Goal: Communication & Community: Answer question/provide support

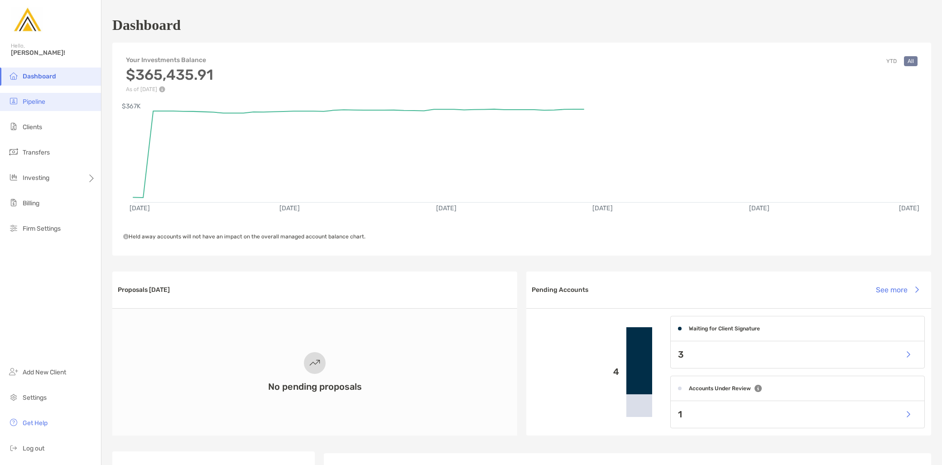
click at [61, 107] on li "Pipeline" at bounding box center [50, 102] width 101 height 18
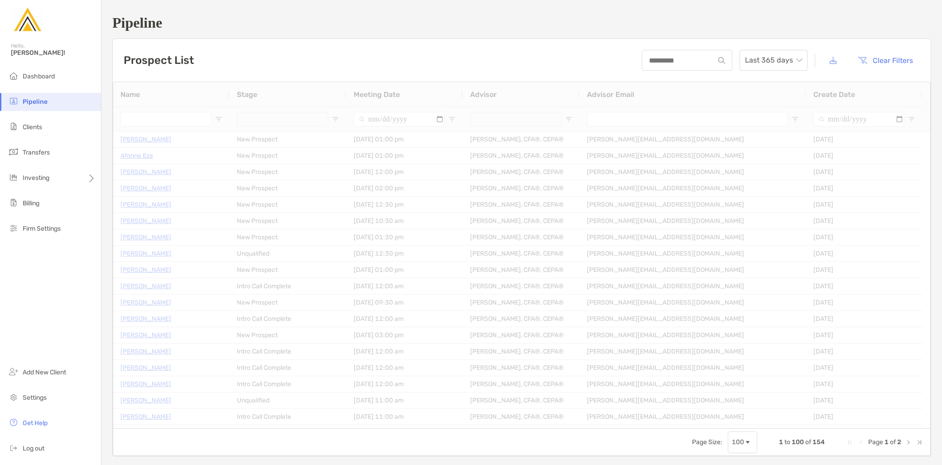
type input "**********"
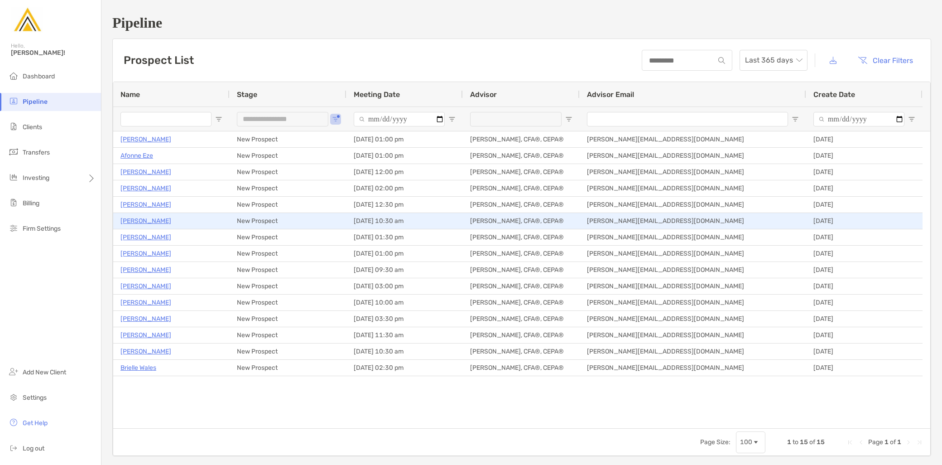
click at [159, 221] on p "[PERSON_NAME]" at bounding box center [145, 220] width 51 height 11
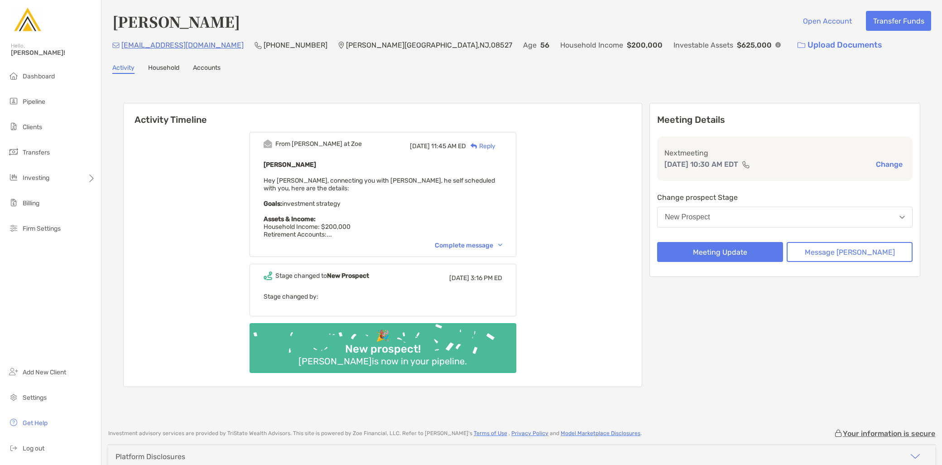
click at [471, 238] on div "From [PERSON_NAME] at [PERSON_NAME][DATE] 11:45 AM ED Reply [PERSON_NAME] Hey […" at bounding box center [383, 194] width 267 height 125
click at [473, 245] on div "Complete message" at bounding box center [468, 245] width 67 height 8
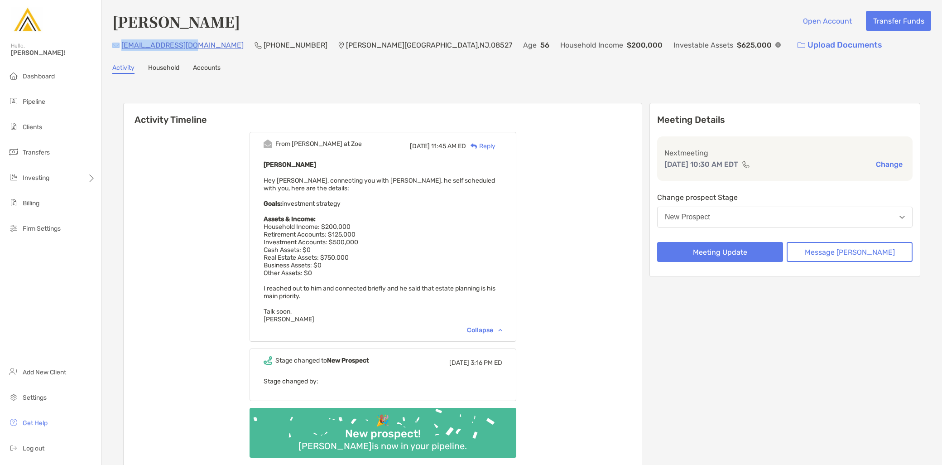
drag, startPoint x: 192, startPoint y: 48, endPoint x: 119, endPoint y: 46, distance: 72.9
click at [119, 46] on div "[EMAIL_ADDRESS][DOMAIN_NAME] (848) 480-[GEOGRAPHIC_DATA][PERSON_NAME] Age [DEMO…" at bounding box center [521, 44] width 819 height 19
copy div "[EMAIL_ADDRESS][DOMAIN_NAME]"
click at [770, 218] on button "New Prospect" at bounding box center [784, 217] width 255 height 21
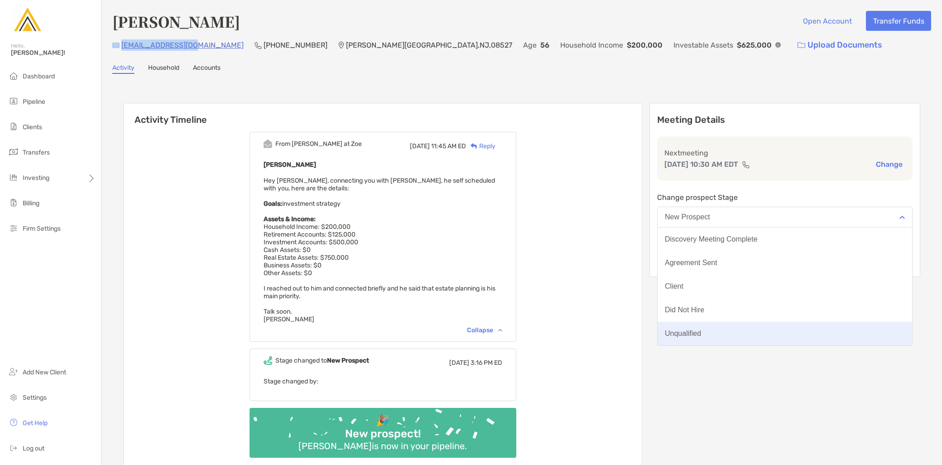
scroll to position [70, 0]
click at [735, 335] on button "No Show" at bounding box center [785, 334] width 255 height 24
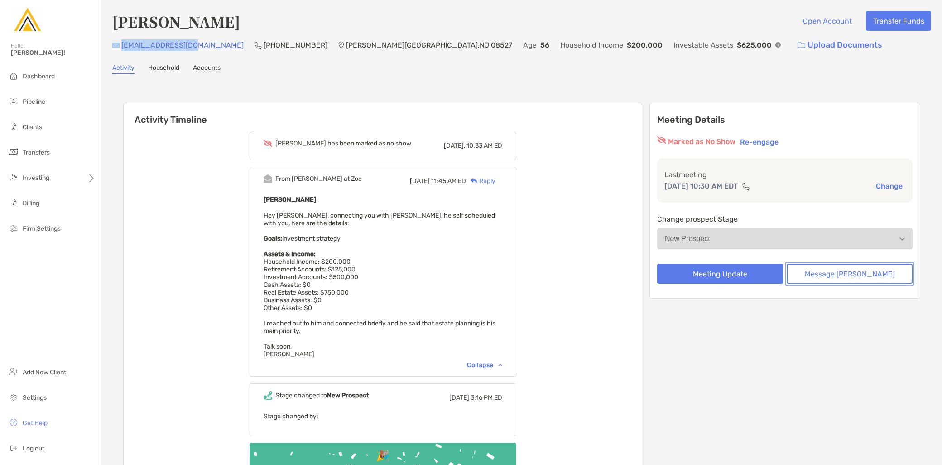
click at [868, 274] on button "Message [PERSON_NAME]" at bounding box center [850, 274] width 126 height 20
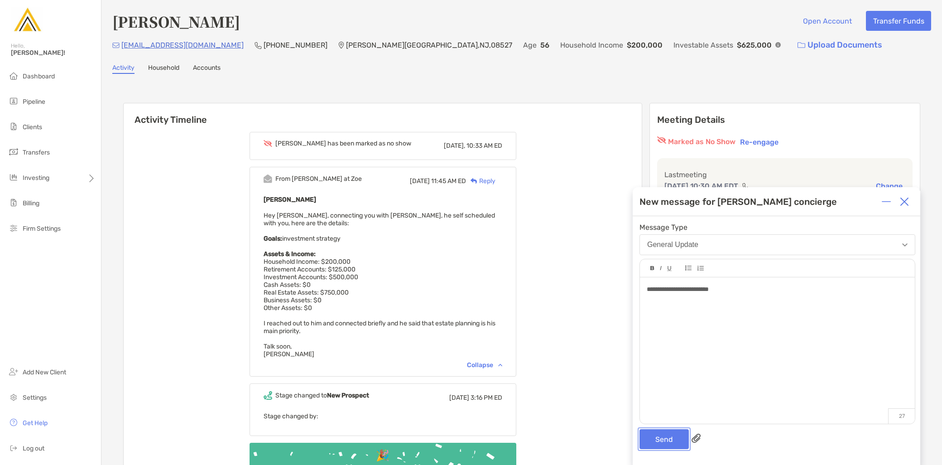
click at [667, 445] on button "Send" at bounding box center [663, 439] width 49 height 20
